Goal: Browse casually

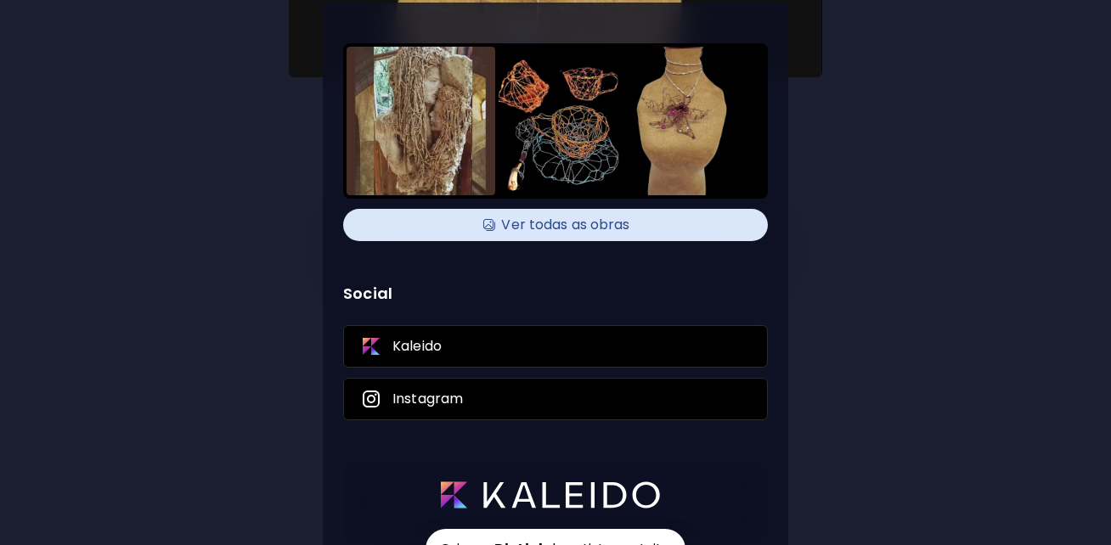
scroll to position [194, 0]
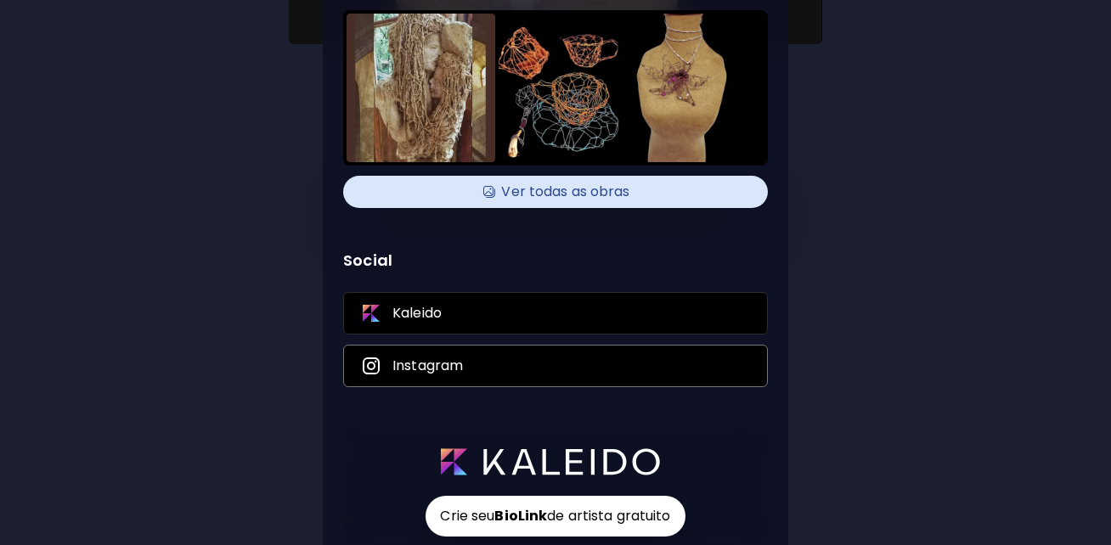
click at [374, 372] on icon at bounding box center [371, 366] width 17 height 17
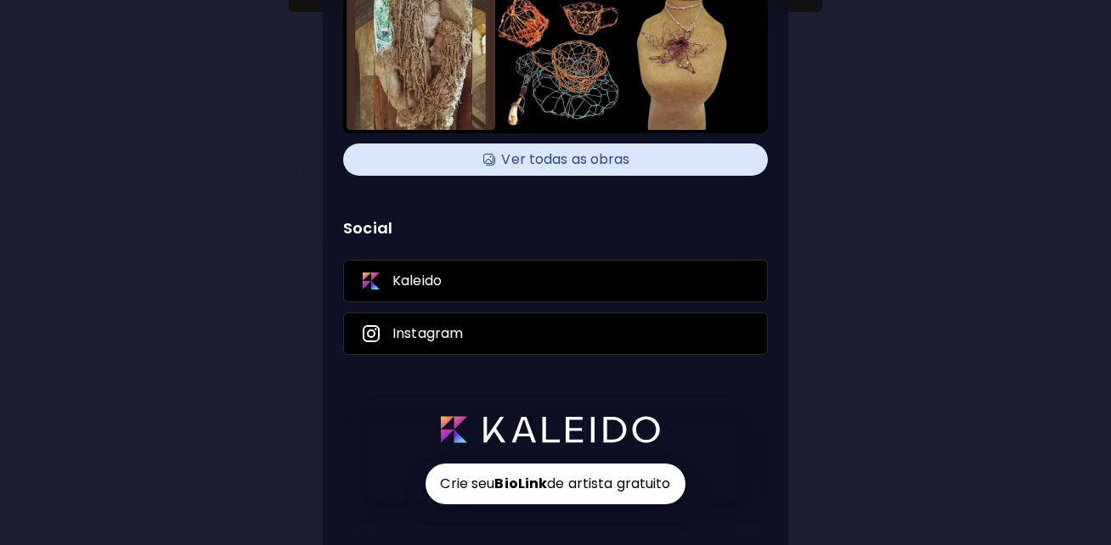
click at [568, 153] on h4 "Ver todas as obras" at bounding box center [555, 159] width 404 height 25
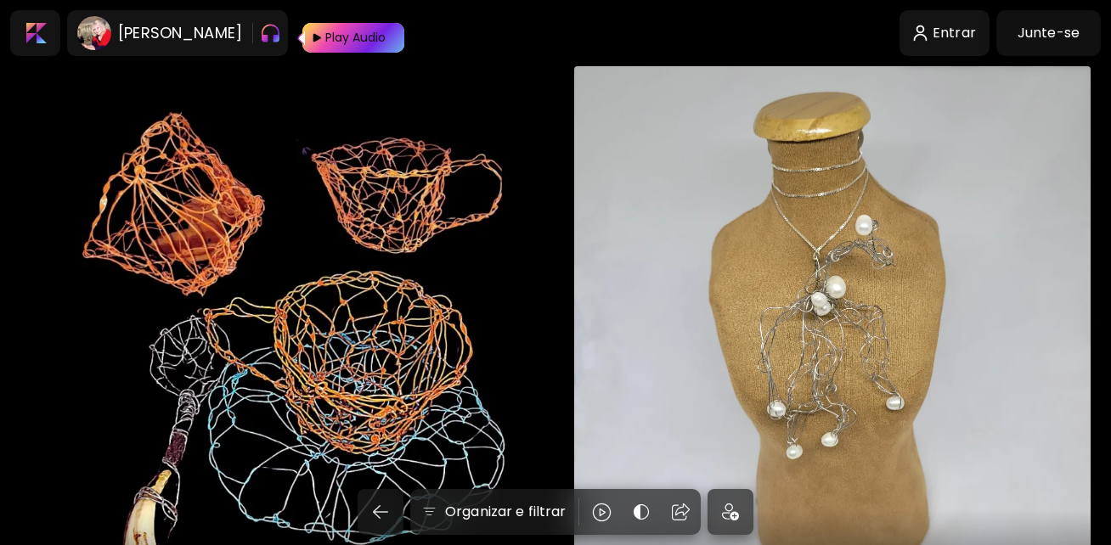
click at [260, 37] on img "button" at bounding box center [270, 33] width 21 height 27
click at [413, 29] on img "button" at bounding box center [423, 33] width 20 height 20
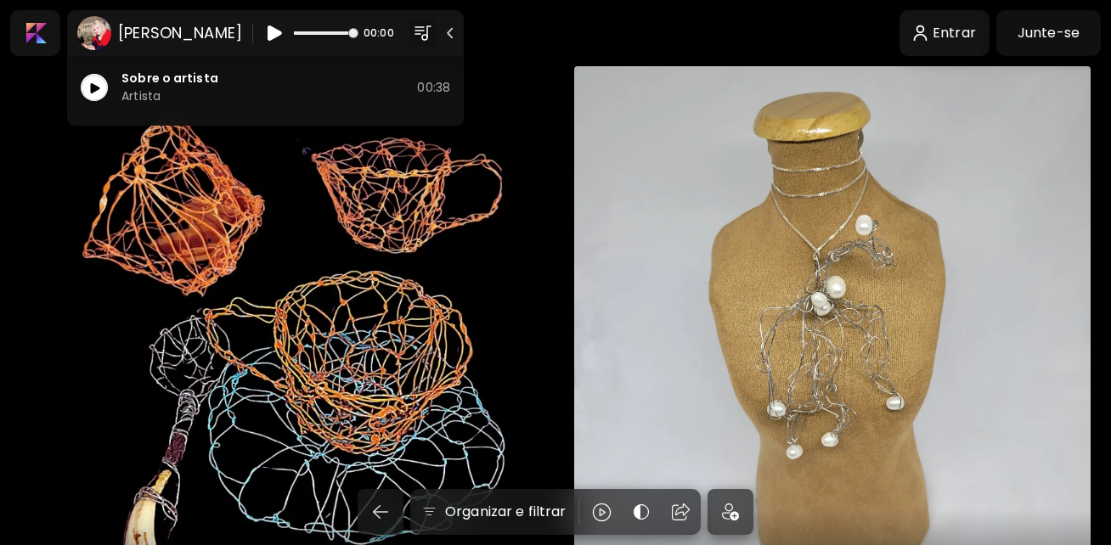
click at [522, 27] on body "Maria Brasil 00:00 Sobre o artista Artista 00:38 Entrar Junte-se Organizar e fi…" at bounding box center [555, 272] width 1111 height 545
